Goal: Information Seeking & Learning: Learn about a topic

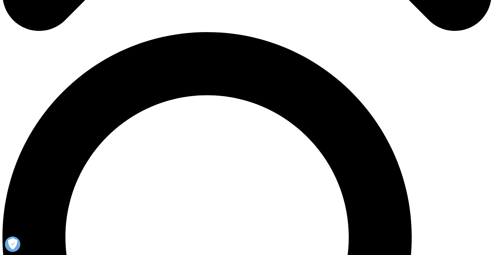
scroll to position [468, 0]
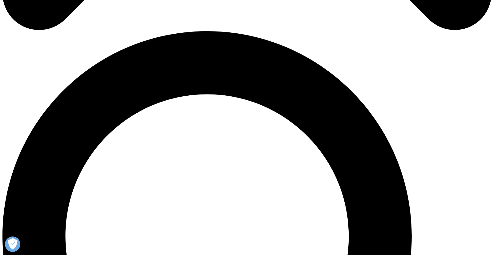
drag, startPoint x: 306, startPoint y: 115, endPoint x: 288, endPoint y: 122, distance: 19.5
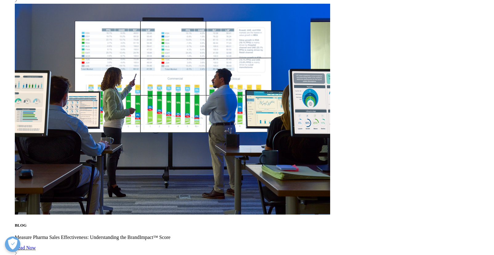
drag, startPoint x: 307, startPoint y: 128, endPoint x: 117, endPoint y: 109, distance: 190.4
copy p "The rate of NPs and PAs associated with prescriptions has consistently grown ac…"
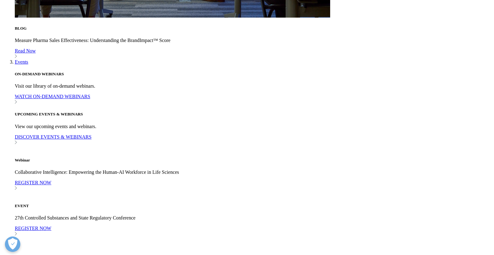
scroll to position [670, 0]
